Goal: Find specific page/section: Find specific page/section

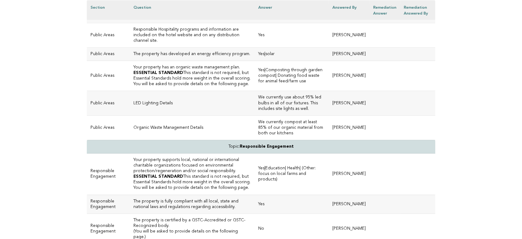
scroll to position [1957, 0]
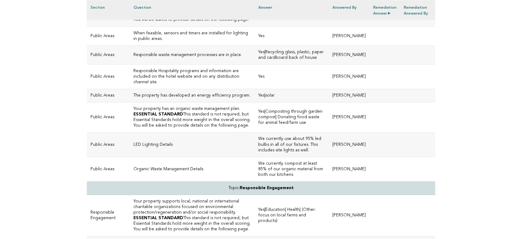
scroll to position [1916, 0]
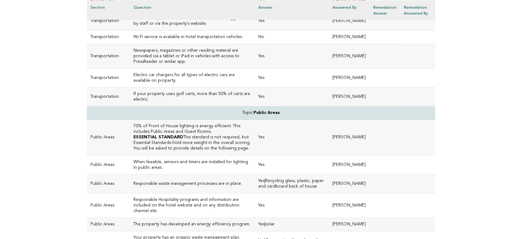
scroll to position [1810, 0]
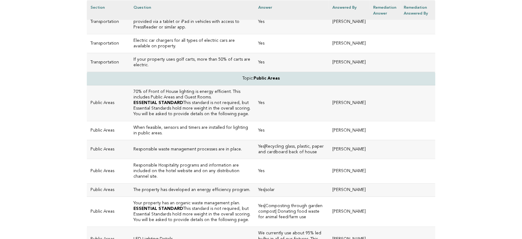
drag, startPoint x: 302, startPoint y: 153, endPoint x: 243, endPoint y: 158, distance: 59.2
copy strong "Responsible Engagement"
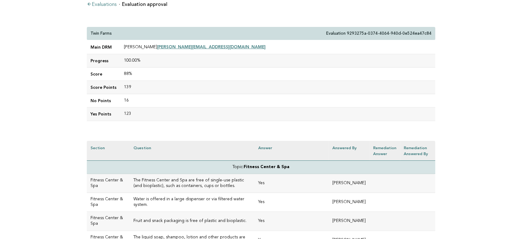
scroll to position [34, 0]
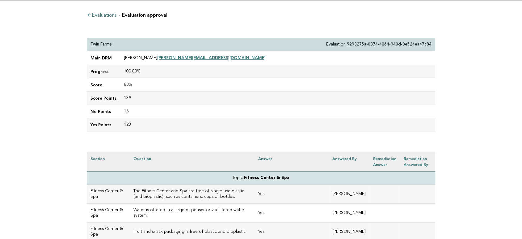
drag, startPoint x: 156, startPoint y: 56, endPoint x: 118, endPoint y: 56, distance: 38.3
click at [118, 56] on tr "Main DRM [PERSON_NAME] [PERSON_NAME][EMAIL_ADDRESS][DOMAIN_NAME]" at bounding box center [261, 58] width 349 height 14
copy tr "[PERSON_NAME]"
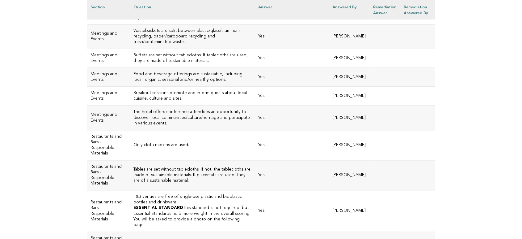
scroll to position [652, 0]
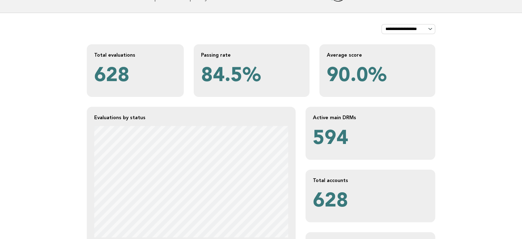
scroll to position [103, 0]
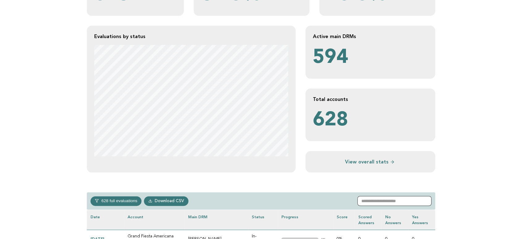
click at [395, 201] on input "text" at bounding box center [395, 201] width 74 height 10
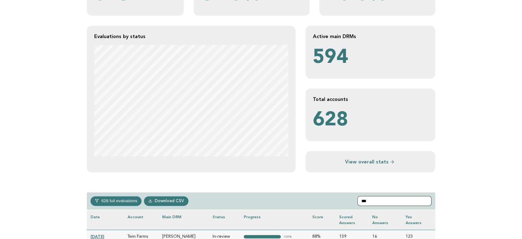
type input "****"
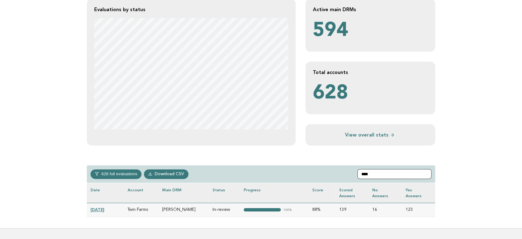
scroll to position [172, 0]
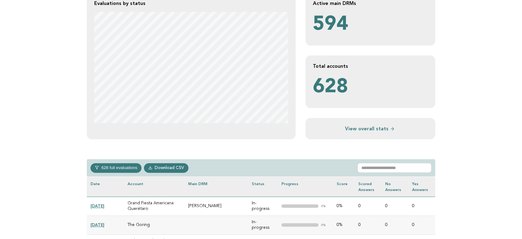
scroll to position [172, 0]
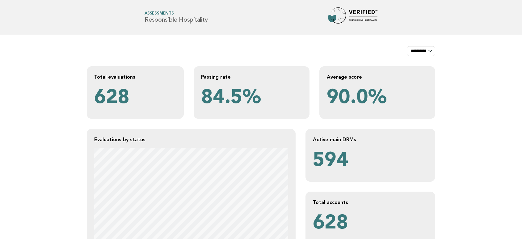
drag, startPoint x: 0, startPoint y: 0, endPoint x: 385, endPoint y: 132, distance: 406.6
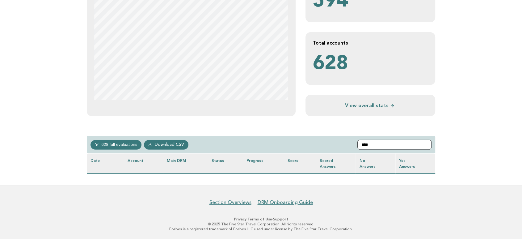
scroll to position [172, 0]
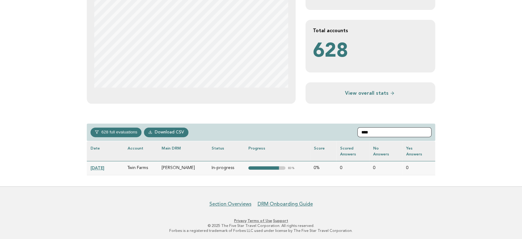
type input "****"
click at [104, 167] on link "2024-12-01" at bounding box center [98, 167] width 14 height 5
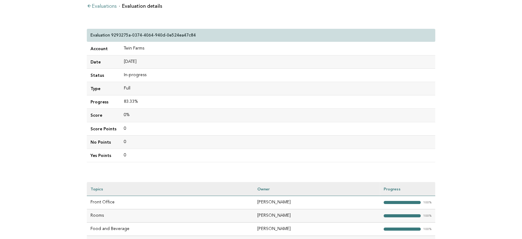
scroll to position [103, 0]
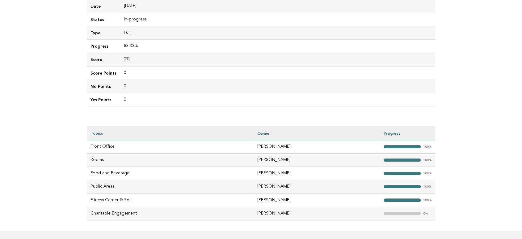
scroll to position [99, 0]
drag, startPoint x: 305, startPoint y: 214, endPoint x: 265, endPoint y: 212, distance: 40.5
click at [265, 212] on tr "Charitable Engagement [PERSON_NAME] "> 0%" at bounding box center [261, 212] width 349 height 13
copy tr "[PERSON_NAME]"
